Goal: Task Accomplishment & Management: Manage account settings

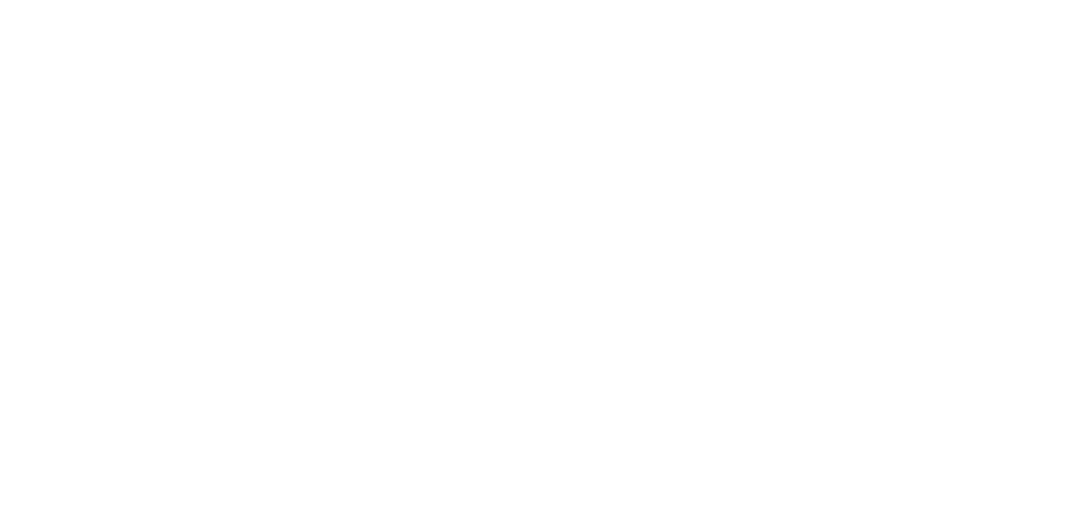
click at [375, 6] on html at bounding box center [545, 3] width 1090 height 6
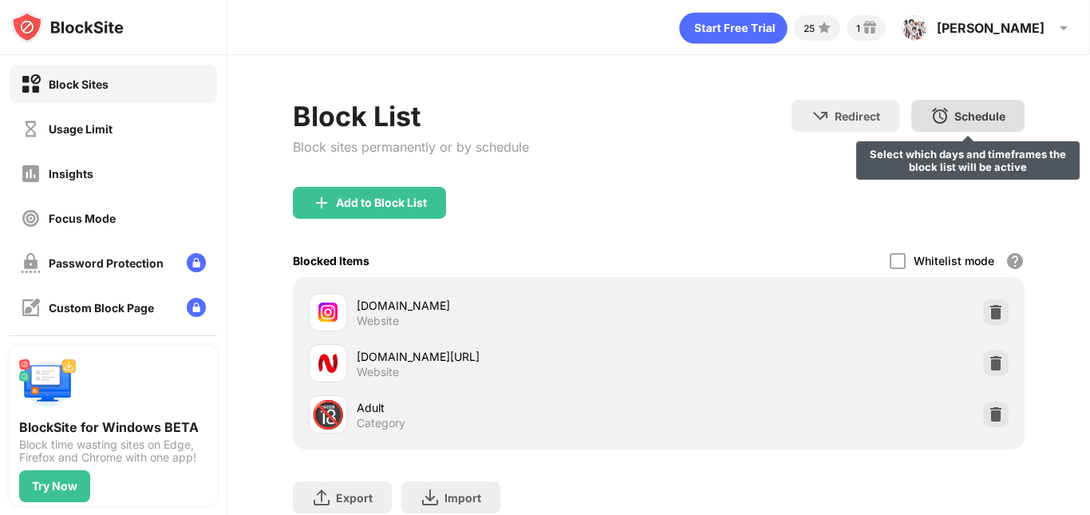
click at [954, 110] on div "Schedule" at bounding box center [979, 116] width 51 height 14
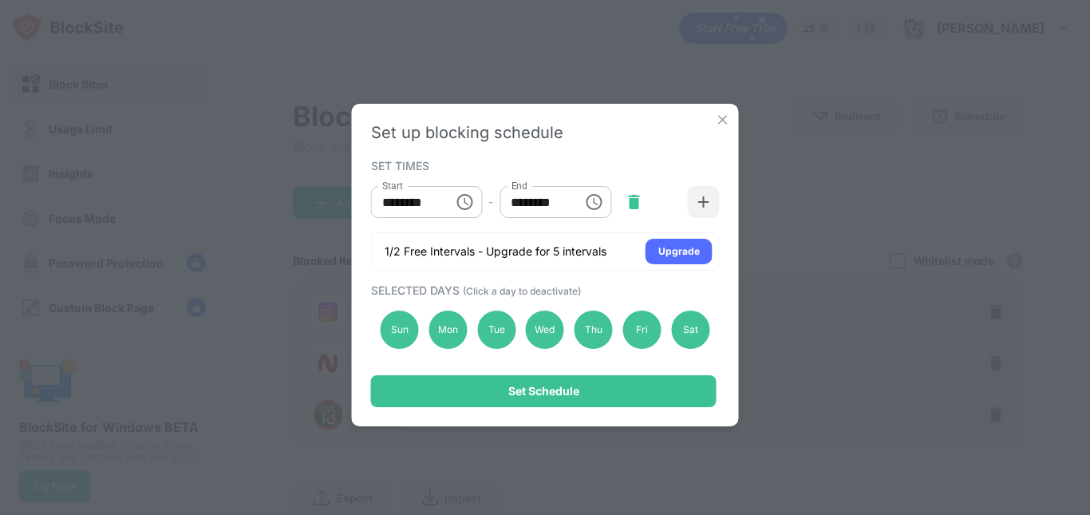
click at [628, 211] on div at bounding box center [633, 202] width 32 height 32
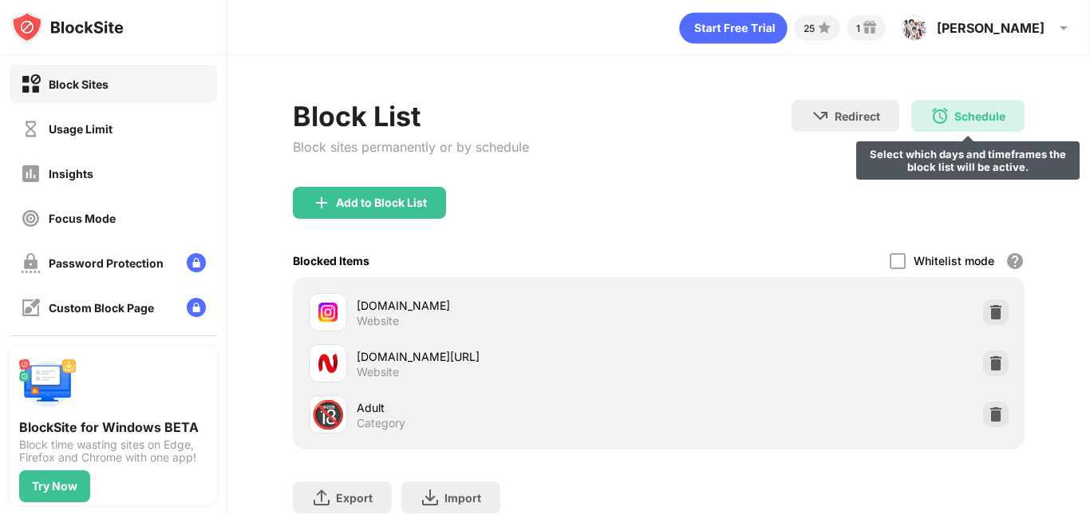
click at [934, 108] on img at bounding box center [939, 115] width 19 height 19
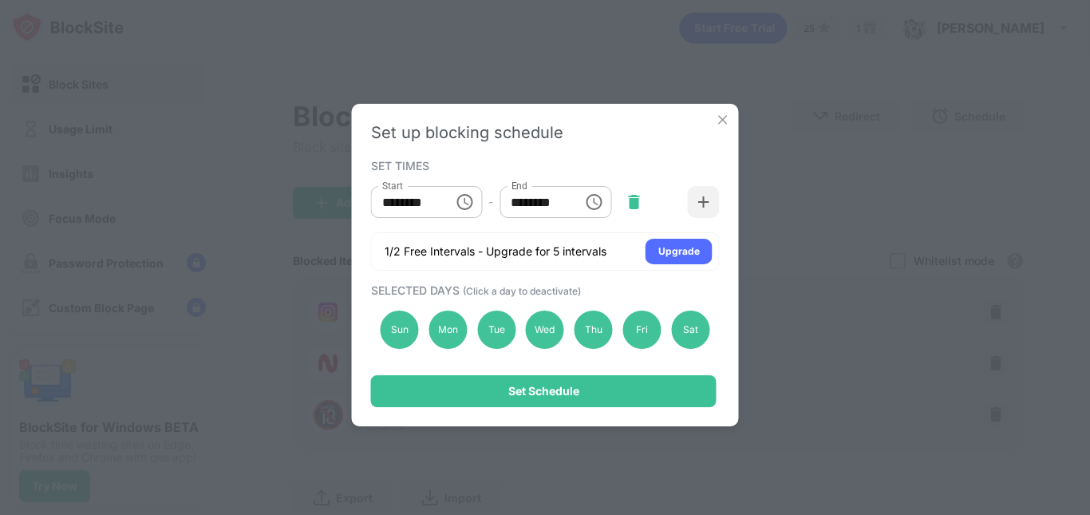
click at [630, 202] on img at bounding box center [633, 202] width 16 height 16
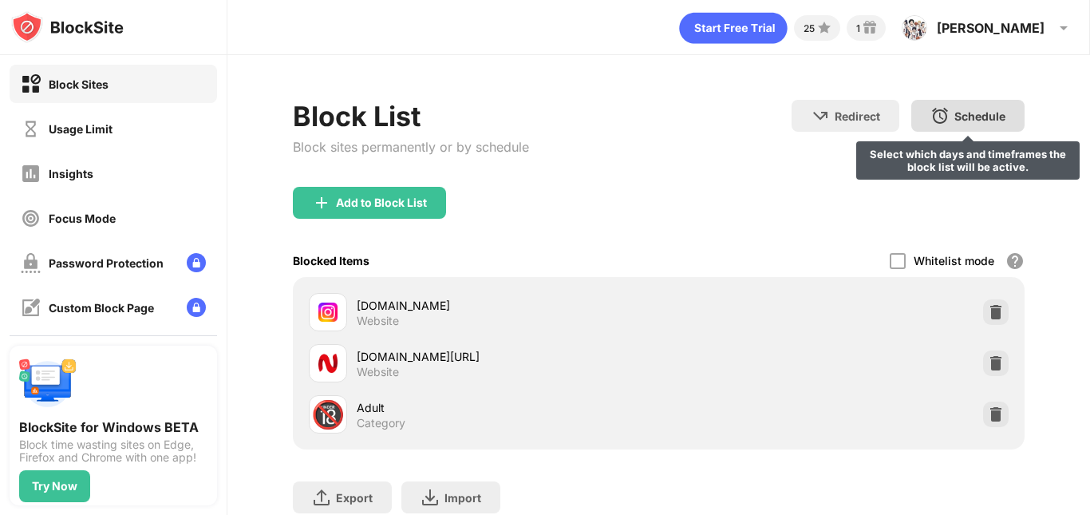
click at [930, 122] on img at bounding box center [939, 115] width 19 height 19
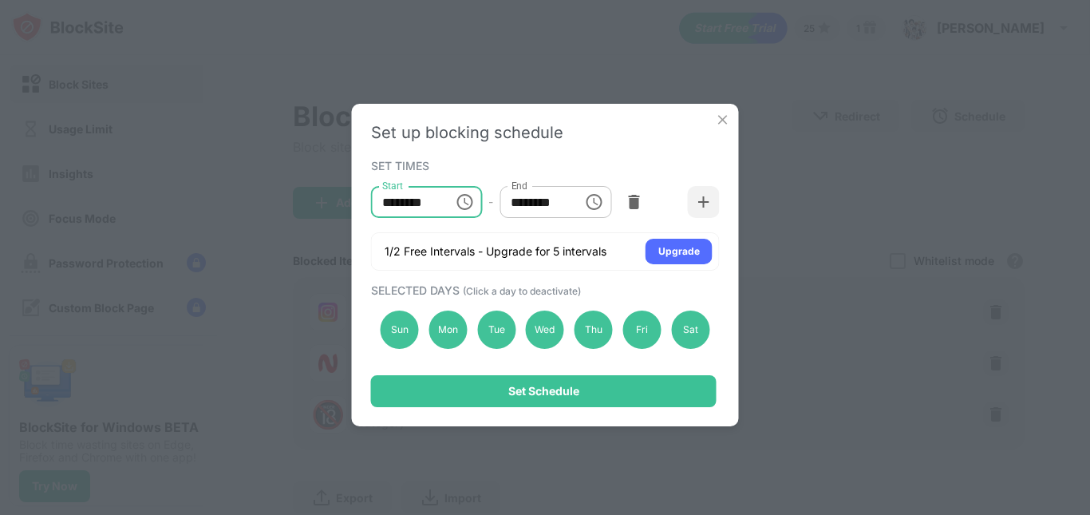
click at [435, 202] on input "********" at bounding box center [407, 202] width 72 height 32
click at [470, 199] on icon "Choose time, selected time is 10:00 AM" at bounding box center [464, 201] width 19 height 19
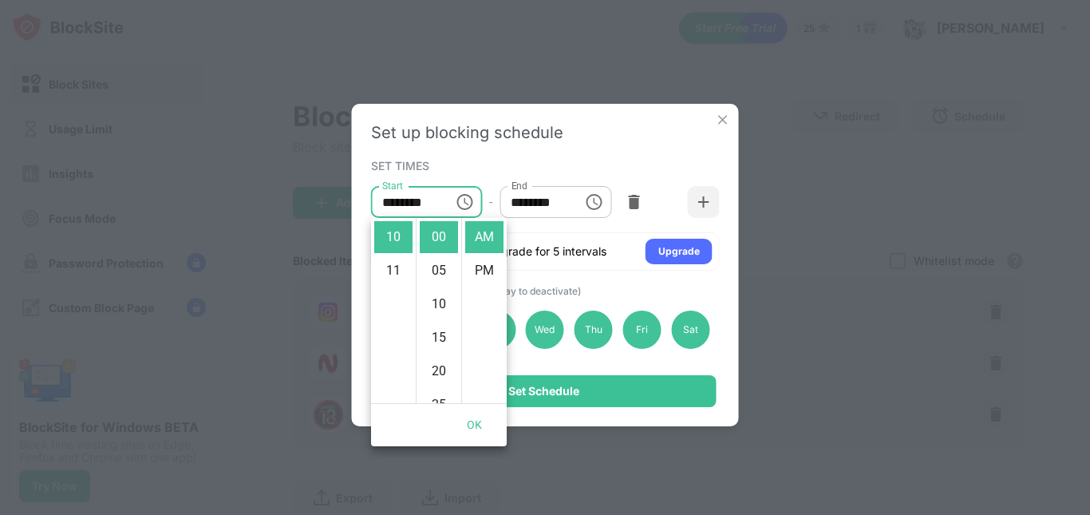
click at [599, 203] on icon "Choose time, selected time is 1:00 PM" at bounding box center [593, 201] width 19 height 19
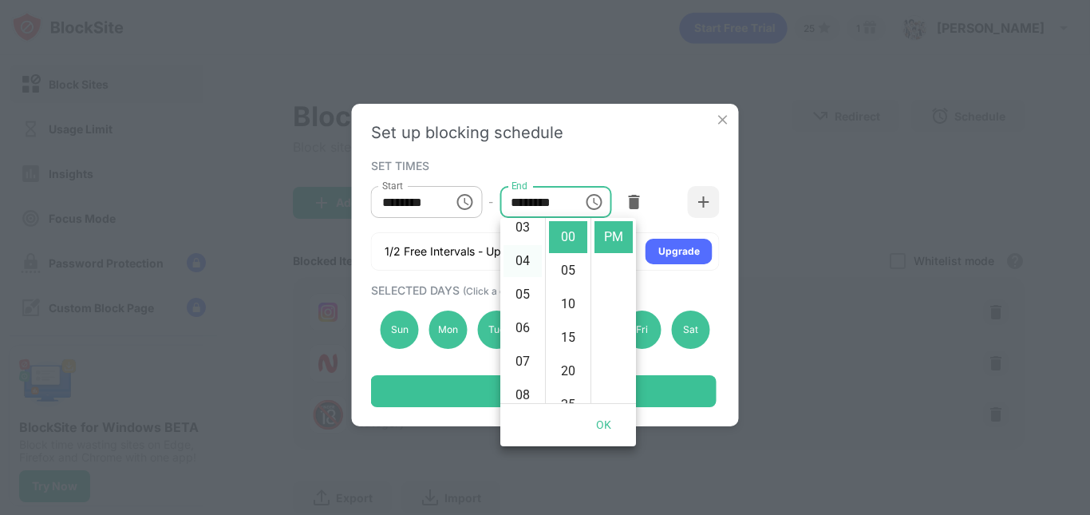
scroll to position [167, 0]
click at [467, 203] on icon "Choose time, selected time is 10:00 AM" at bounding box center [465, 201] width 5 height 7
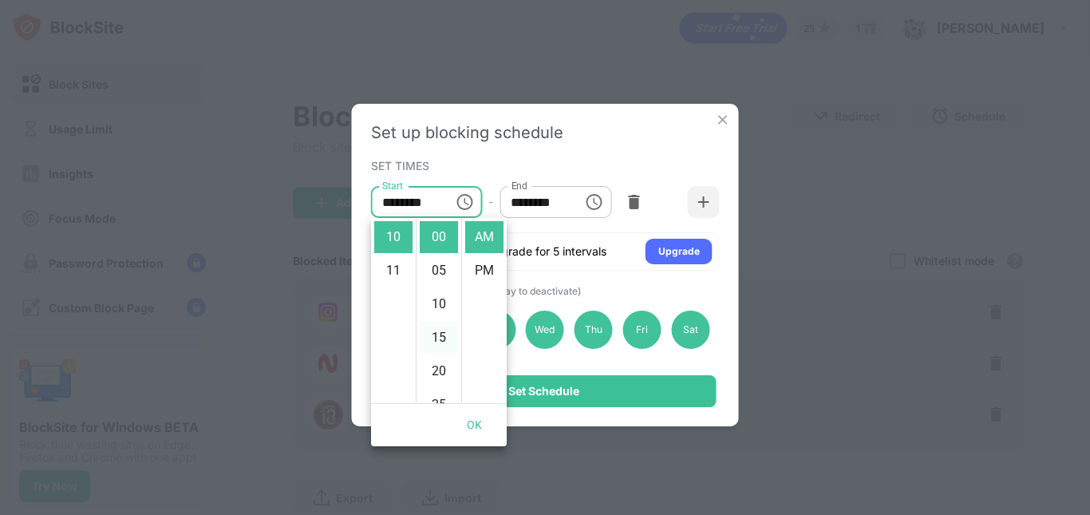
scroll to position [133, 0]
click at [441, 306] on li "30" at bounding box center [439, 305] width 38 height 32
click at [477, 271] on li "PM" at bounding box center [484, 270] width 38 height 32
type input "********"
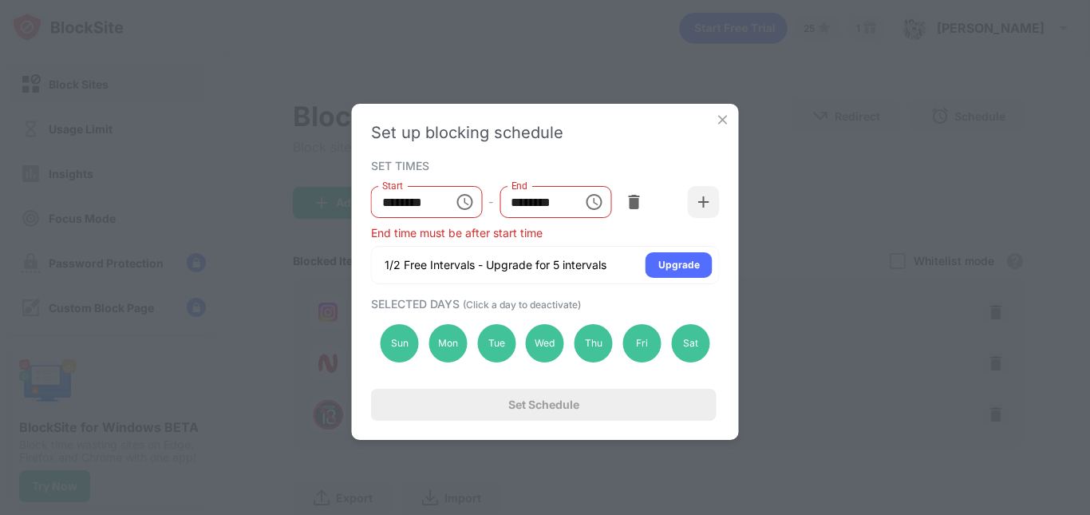
scroll to position [34, 0]
click at [592, 200] on icon "Choose time, selected time is 1:00 PM" at bounding box center [593, 201] width 19 height 19
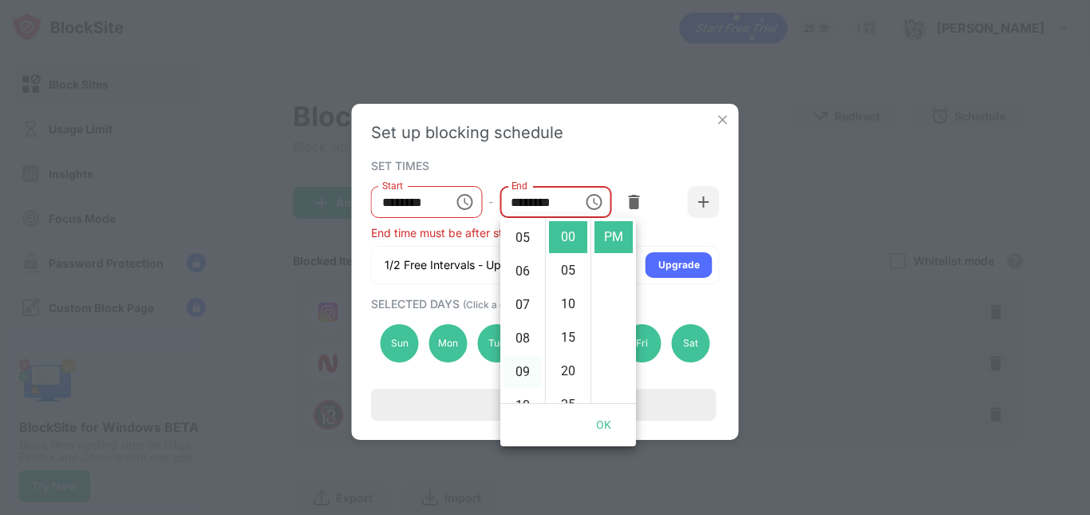
scroll to position [299, 0]
click at [525, 308] on li "11" at bounding box center [522, 306] width 38 height 32
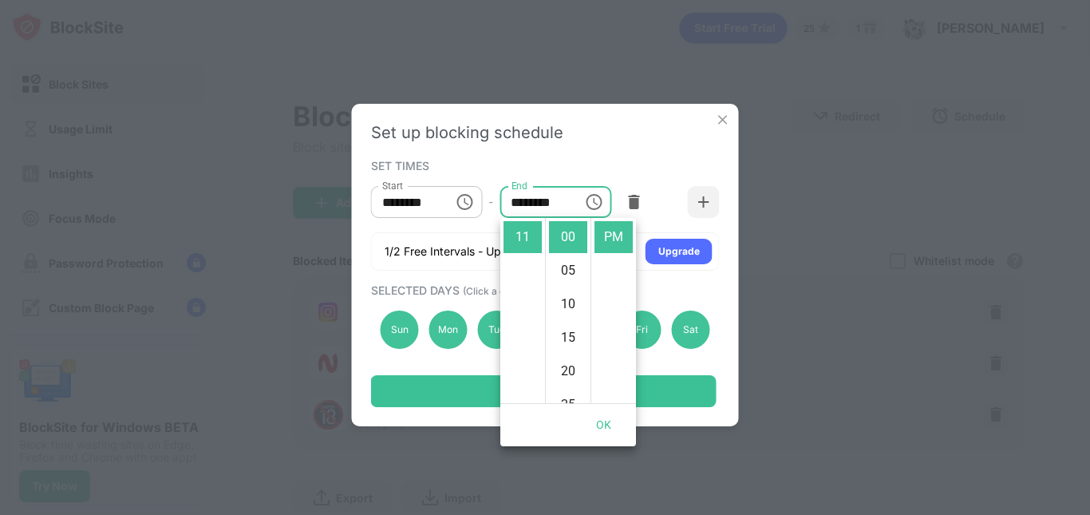
scroll to position [369, 0]
click at [570, 231] on li "55" at bounding box center [568, 237] width 38 height 32
click at [615, 239] on li "AM" at bounding box center [613, 237] width 38 height 32
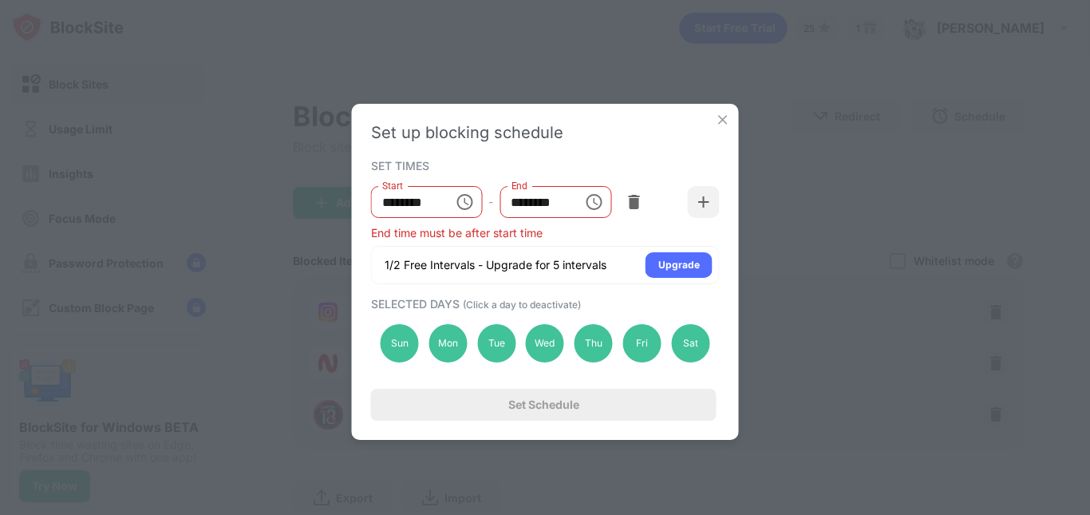
click at [590, 207] on icon "Choose time, selected time is 11:55 AM" at bounding box center [593, 201] width 19 height 19
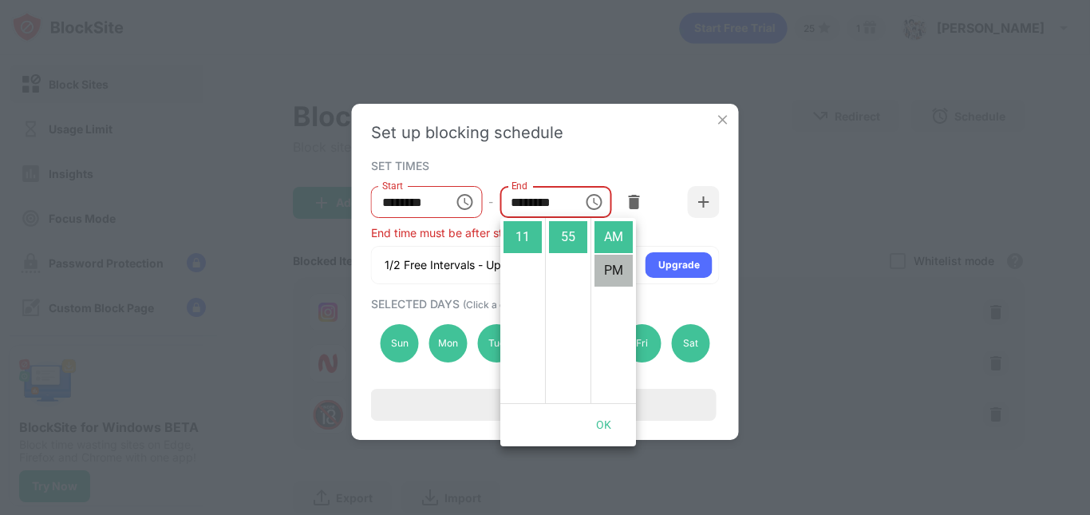
click at [612, 271] on li "PM" at bounding box center [613, 270] width 38 height 32
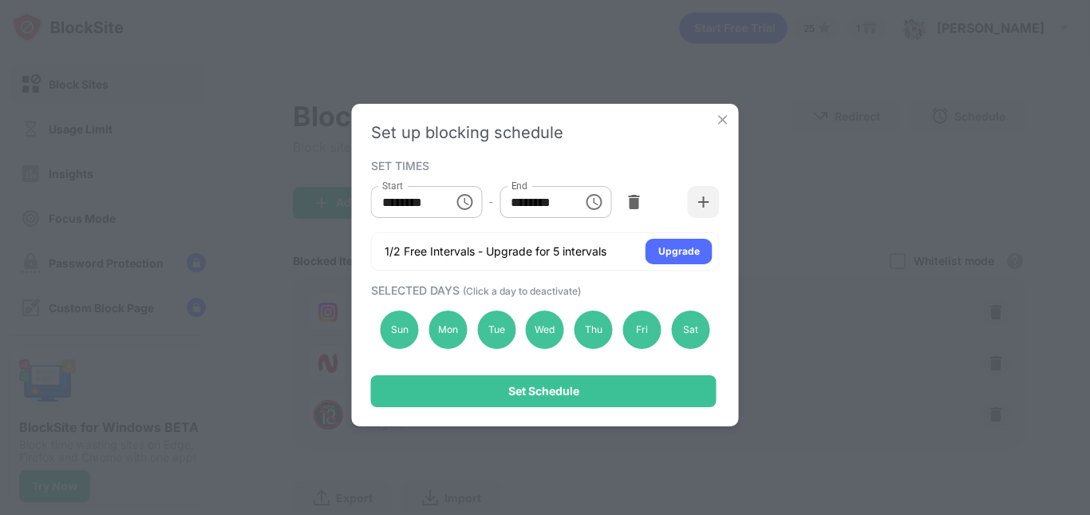
click at [597, 207] on icon "Choose time, selected time is 11:55 PM" at bounding box center [593, 201] width 19 height 19
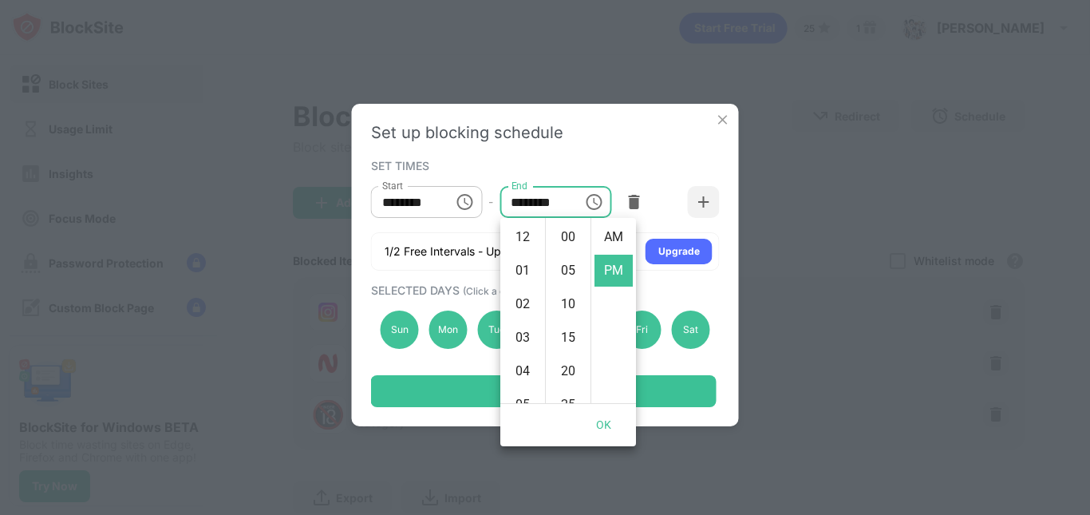
scroll to position [369, 0]
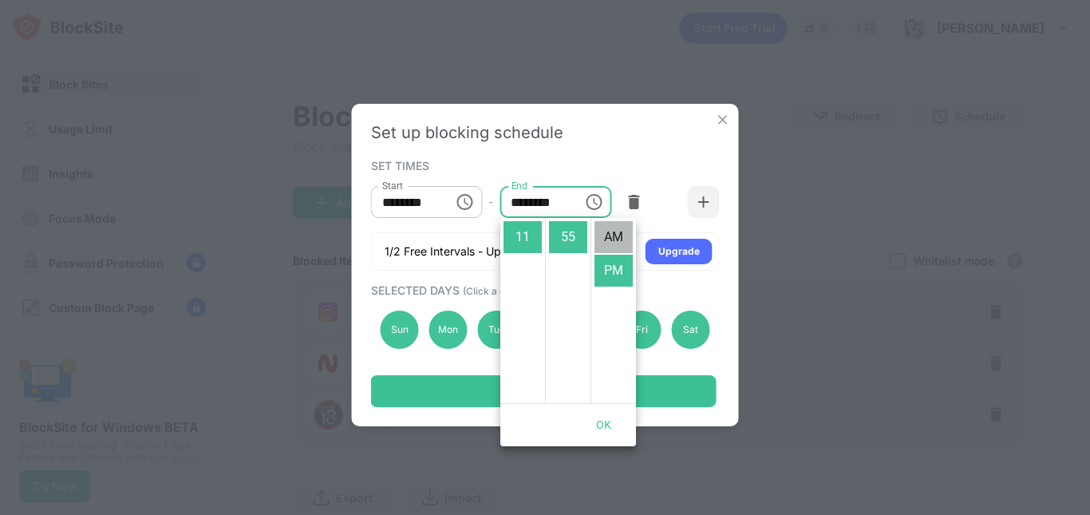
click at [612, 242] on li "AM" at bounding box center [613, 237] width 38 height 32
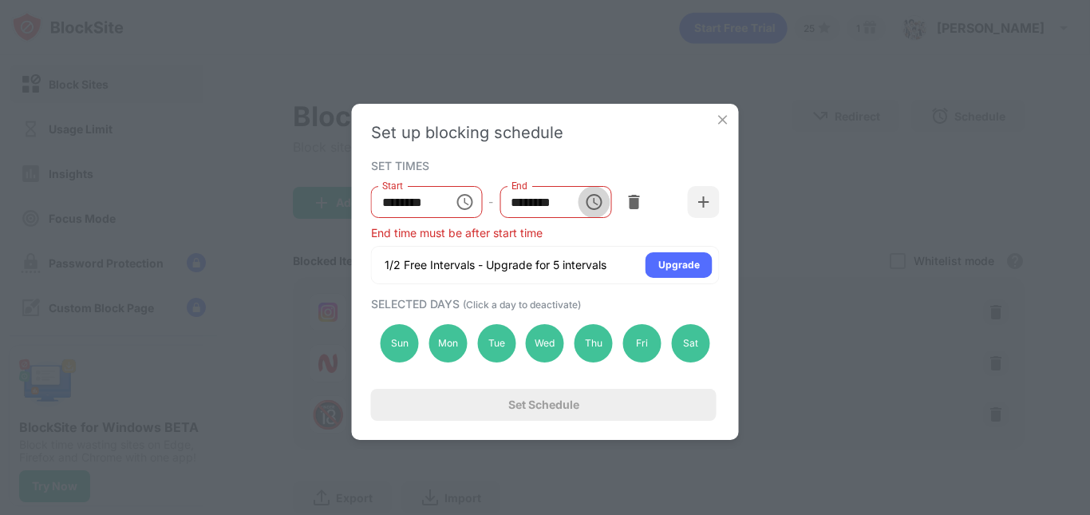
click at [603, 195] on icon "Choose time, selected time is 11:55 AM" at bounding box center [593, 201] width 19 height 19
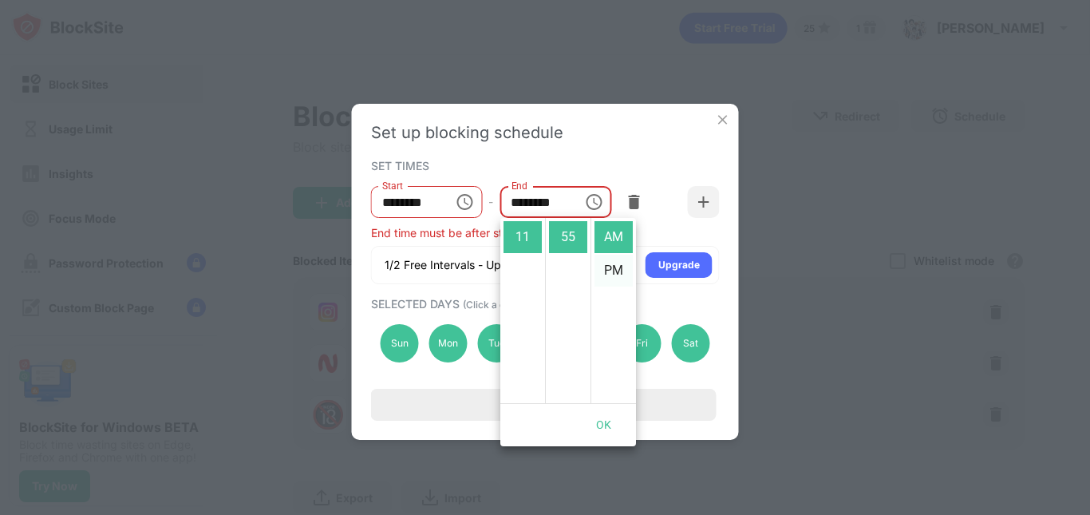
click at [620, 269] on li "PM" at bounding box center [613, 270] width 38 height 32
type input "********"
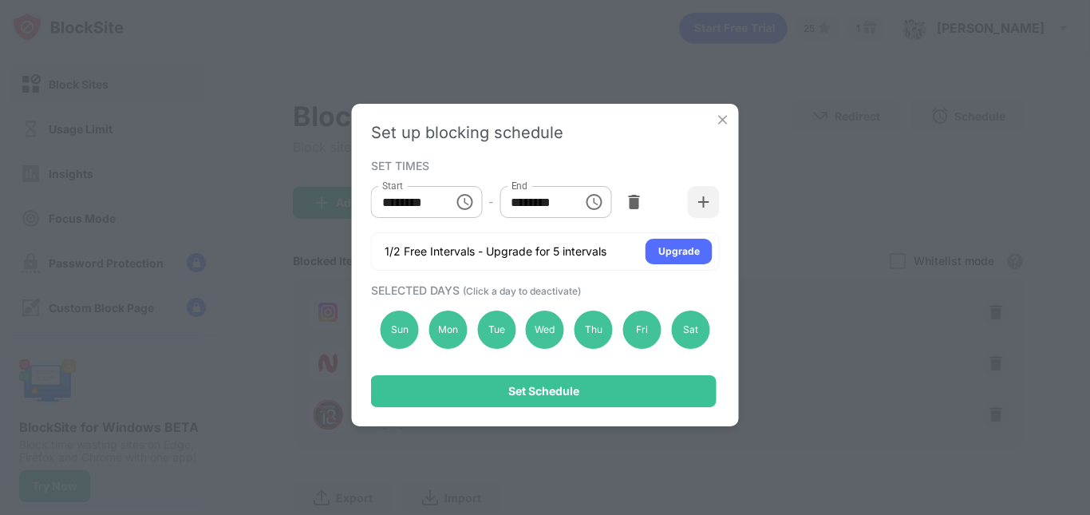
scroll to position [34, 0]
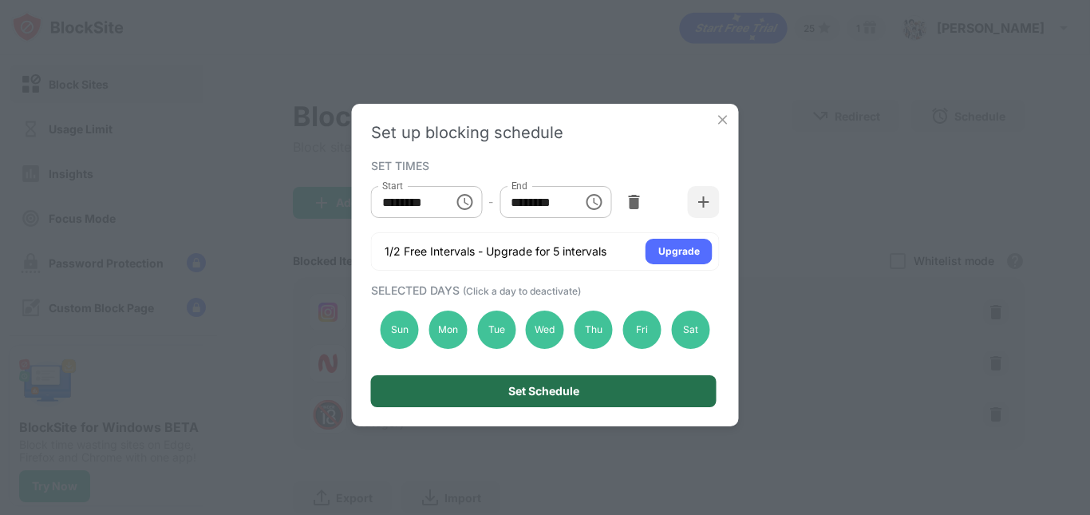
click at [596, 383] on div "Set Schedule" at bounding box center [543, 391] width 345 height 32
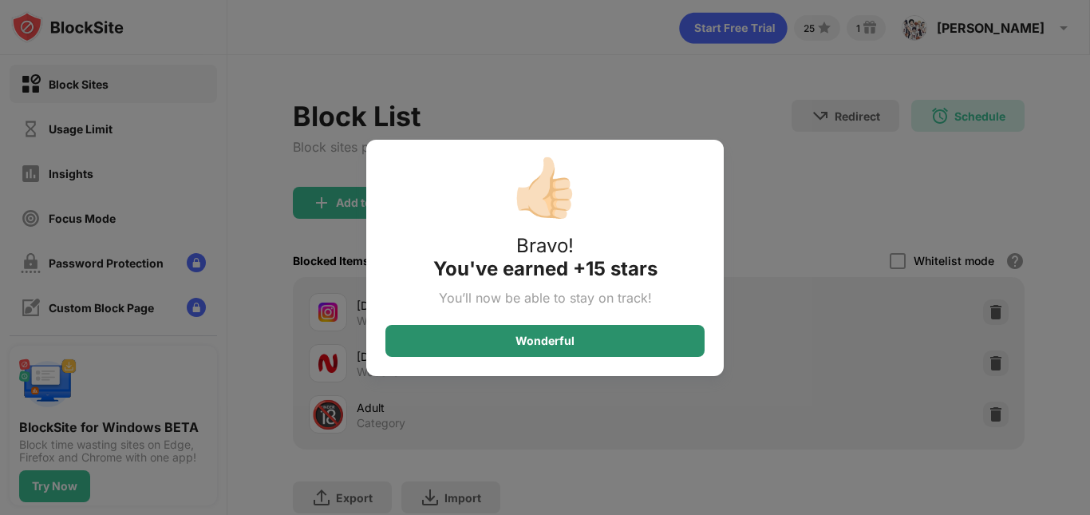
click at [557, 337] on div "Wonderful" at bounding box center [544, 340] width 59 height 13
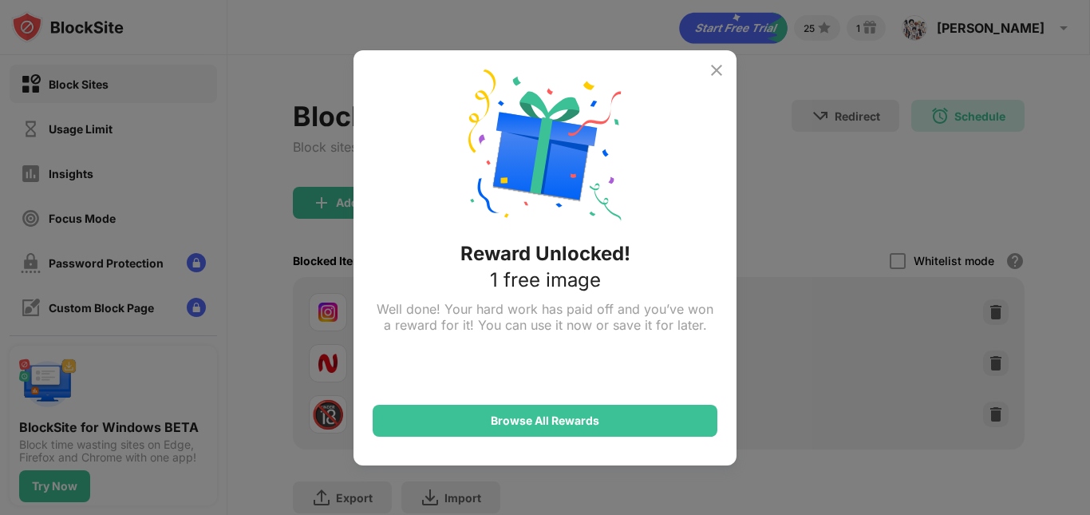
click at [721, 68] on img at bounding box center [716, 70] width 19 height 19
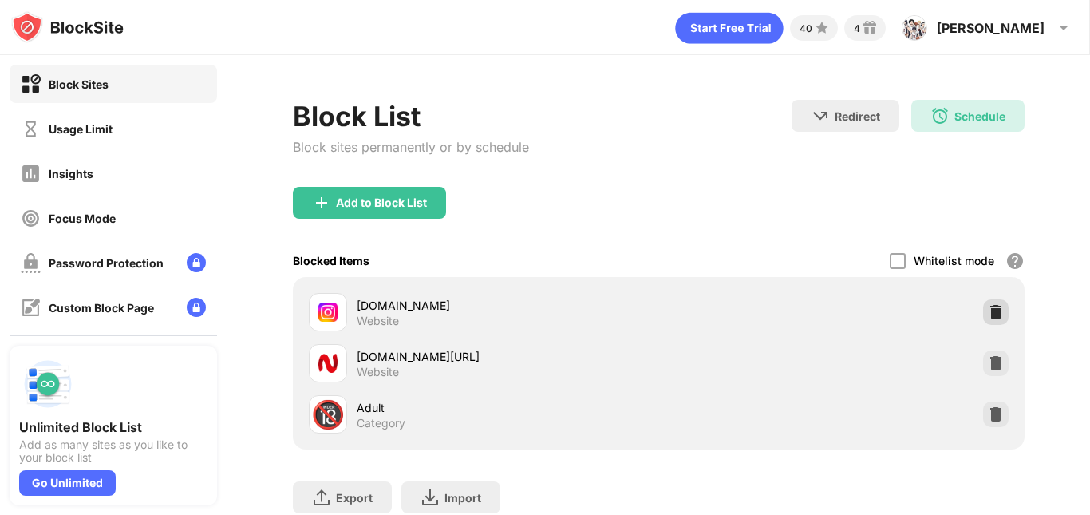
click at [988, 306] on img at bounding box center [996, 312] width 16 height 16
